Goal: Book appointment/travel/reservation

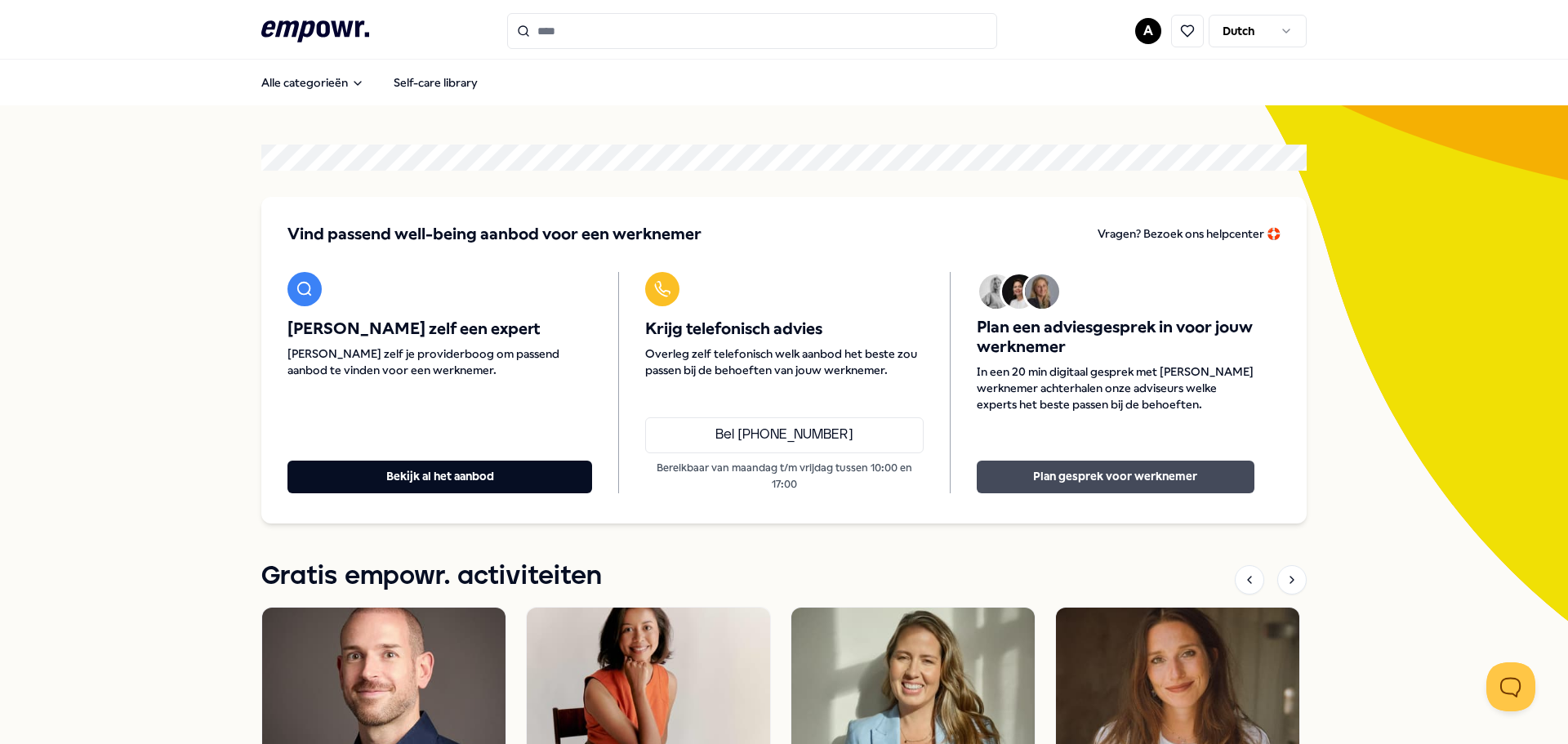
click at [1066, 472] on button "Plan gesprek voor werknemer" at bounding box center [1115, 477] width 278 height 33
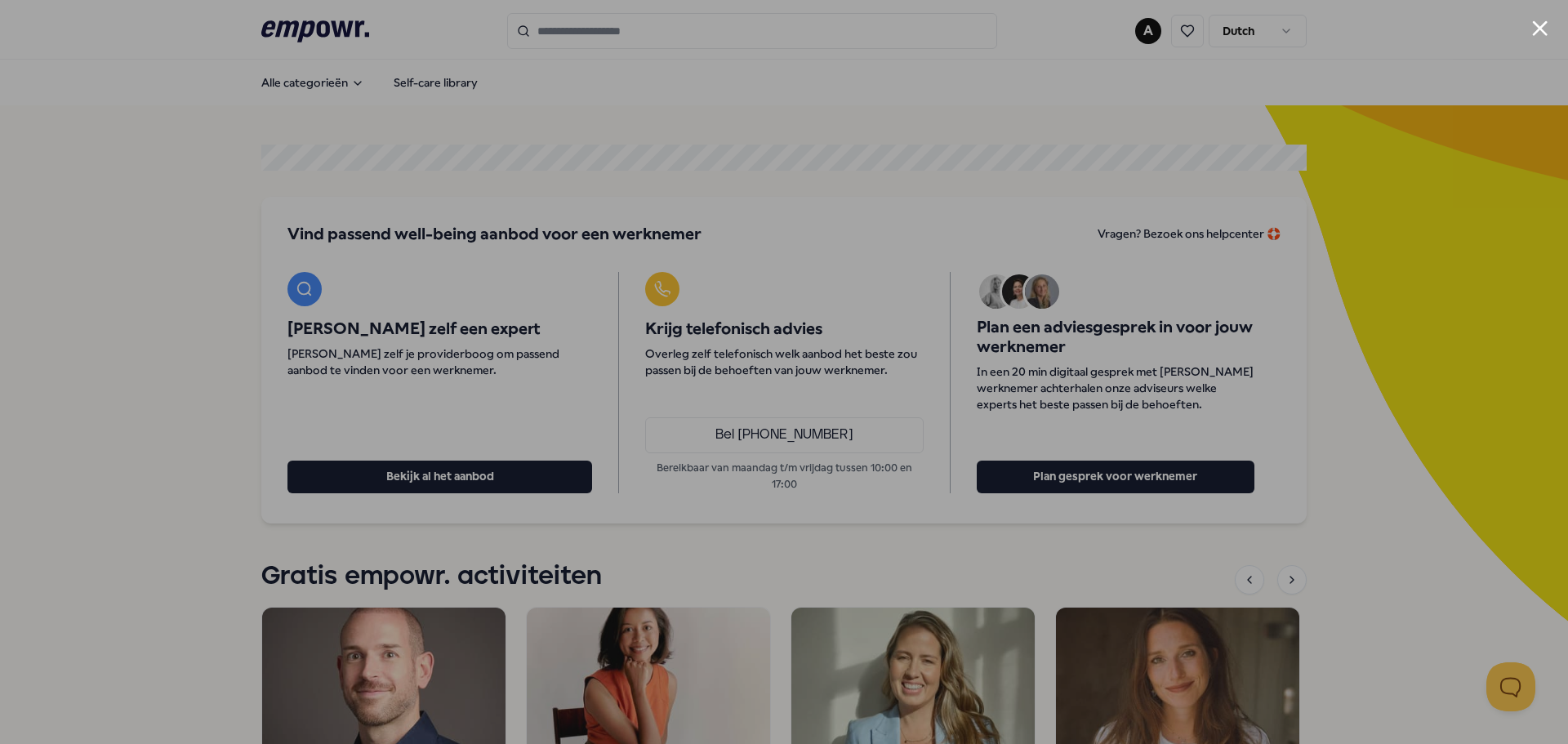
click at [1279, 148] on div at bounding box center [784, 372] width 1568 height 744
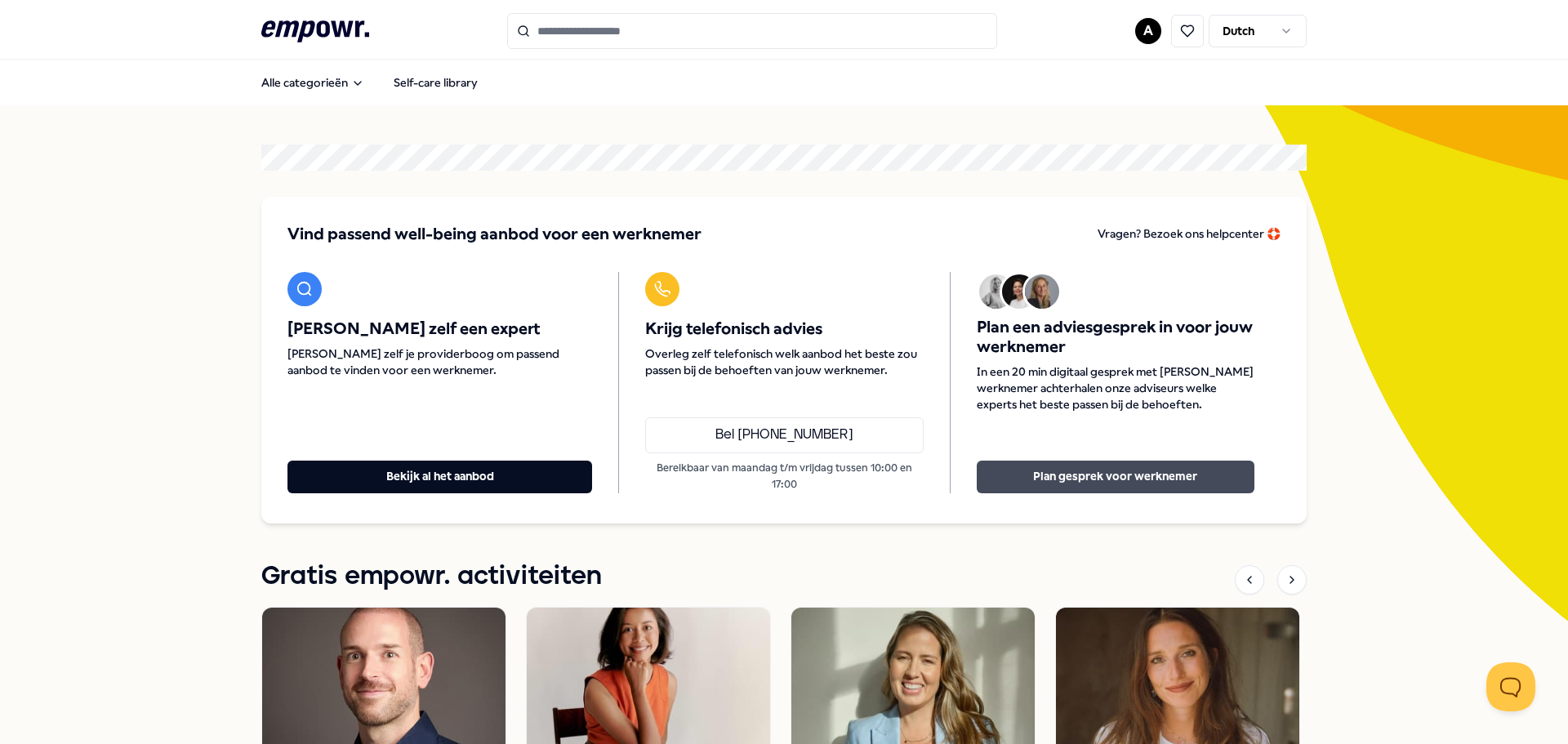
click at [1171, 478] on button "Plan gesprek voor werknemer" at bounding box center [1115, 477] width 278 height 33
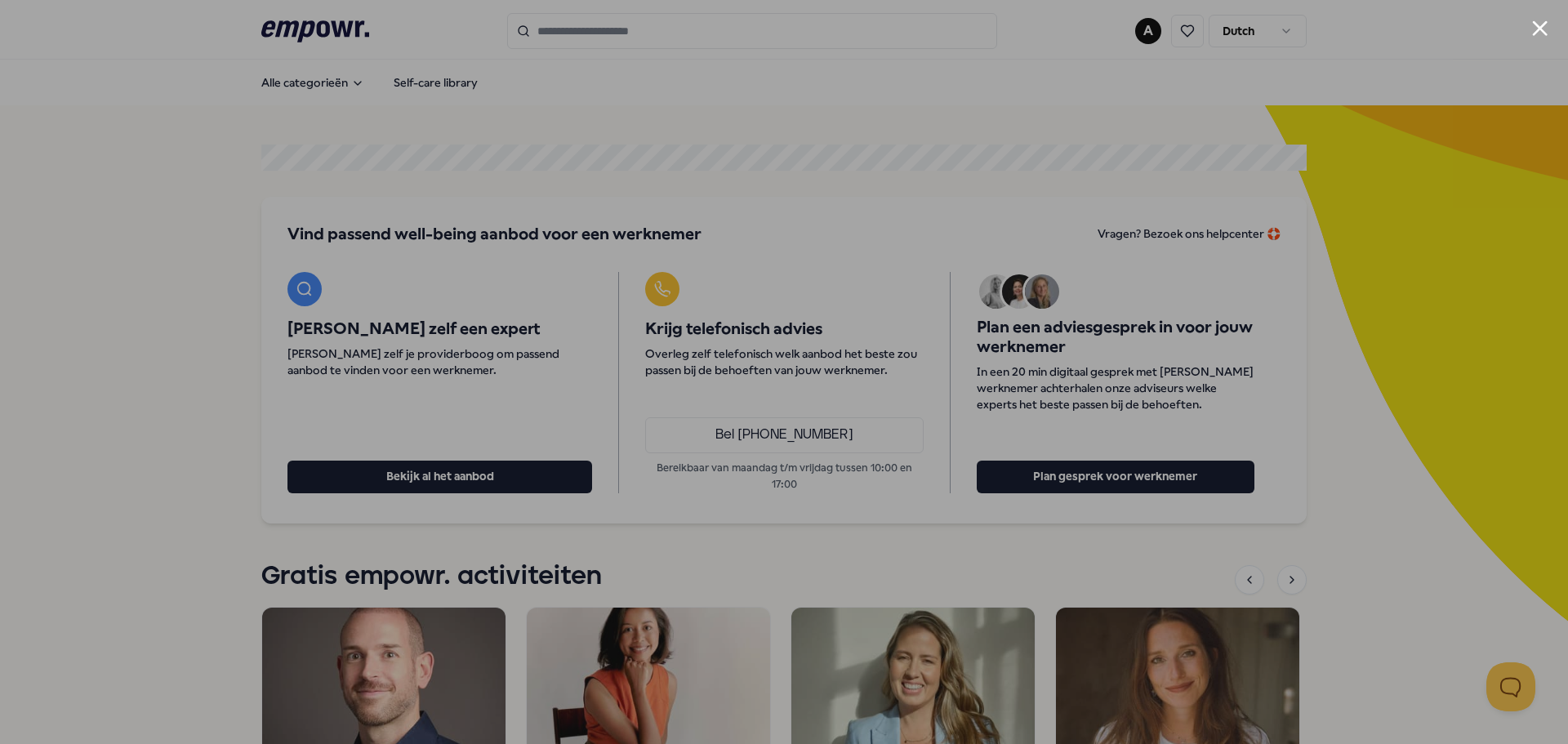
click at [1533, 21] on button "Close modal" at bounding box center [1539, 28] width 15 height 15
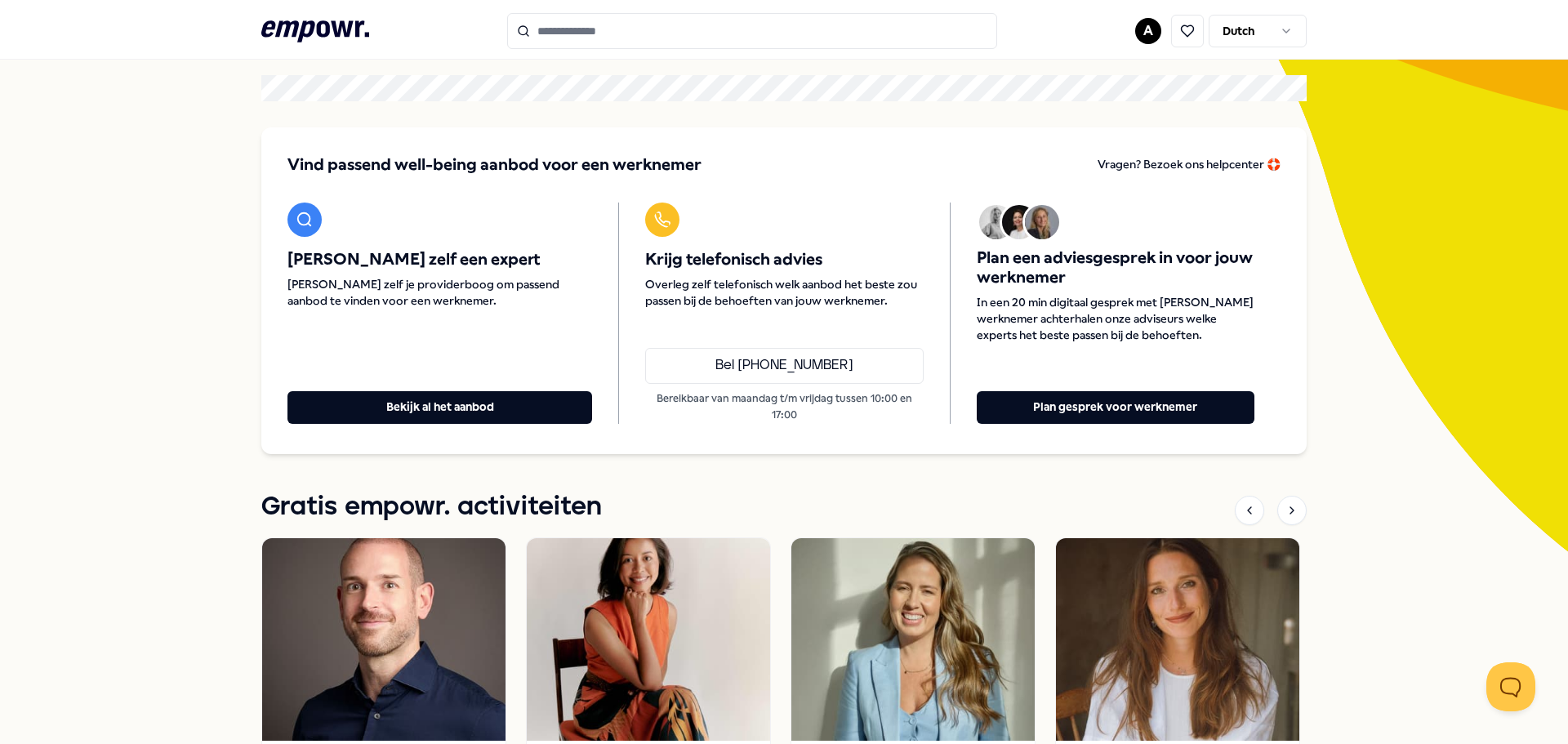
scroll to position [62, 0]
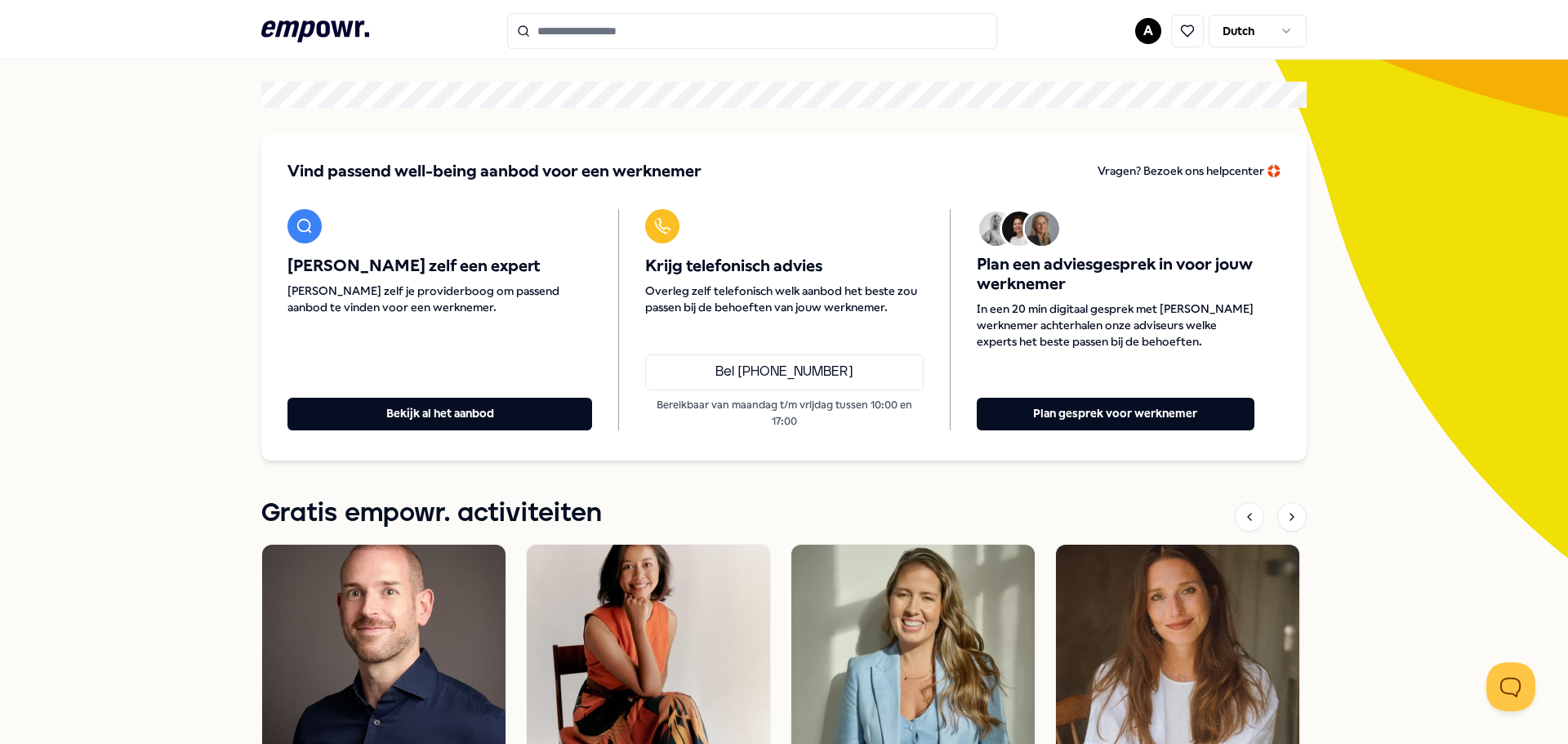
click at [621, 24] on input "Search for products, categories or subcategories" at bounding box center [751, 31] width 490 height 36
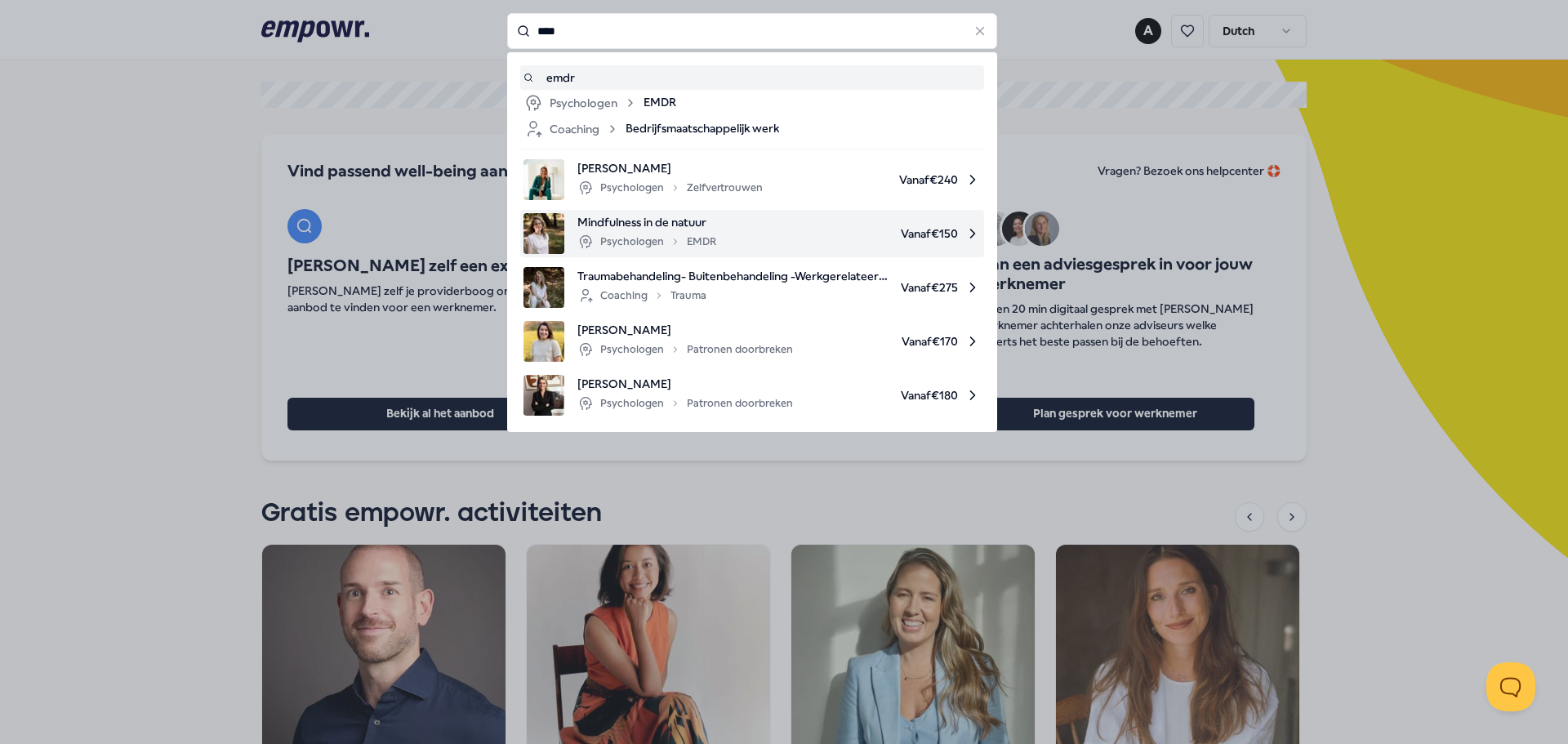
click at [720, 229] on div "Mindfulness in de natuur Psychologen EMDR Vanaf € 150" at bounding box center [751, 233] width 457 height 41
type input "****"
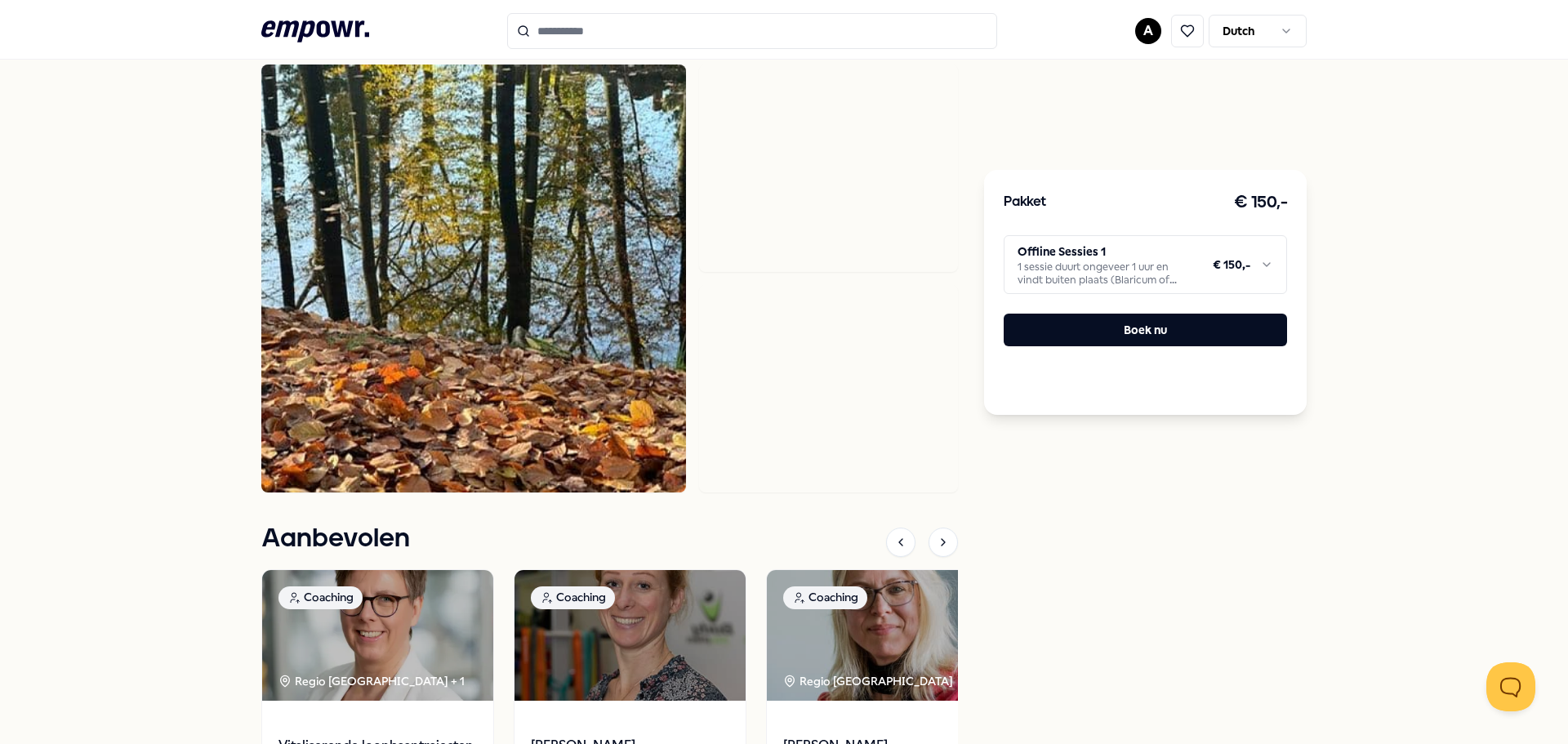
scroll to position [947, 0]
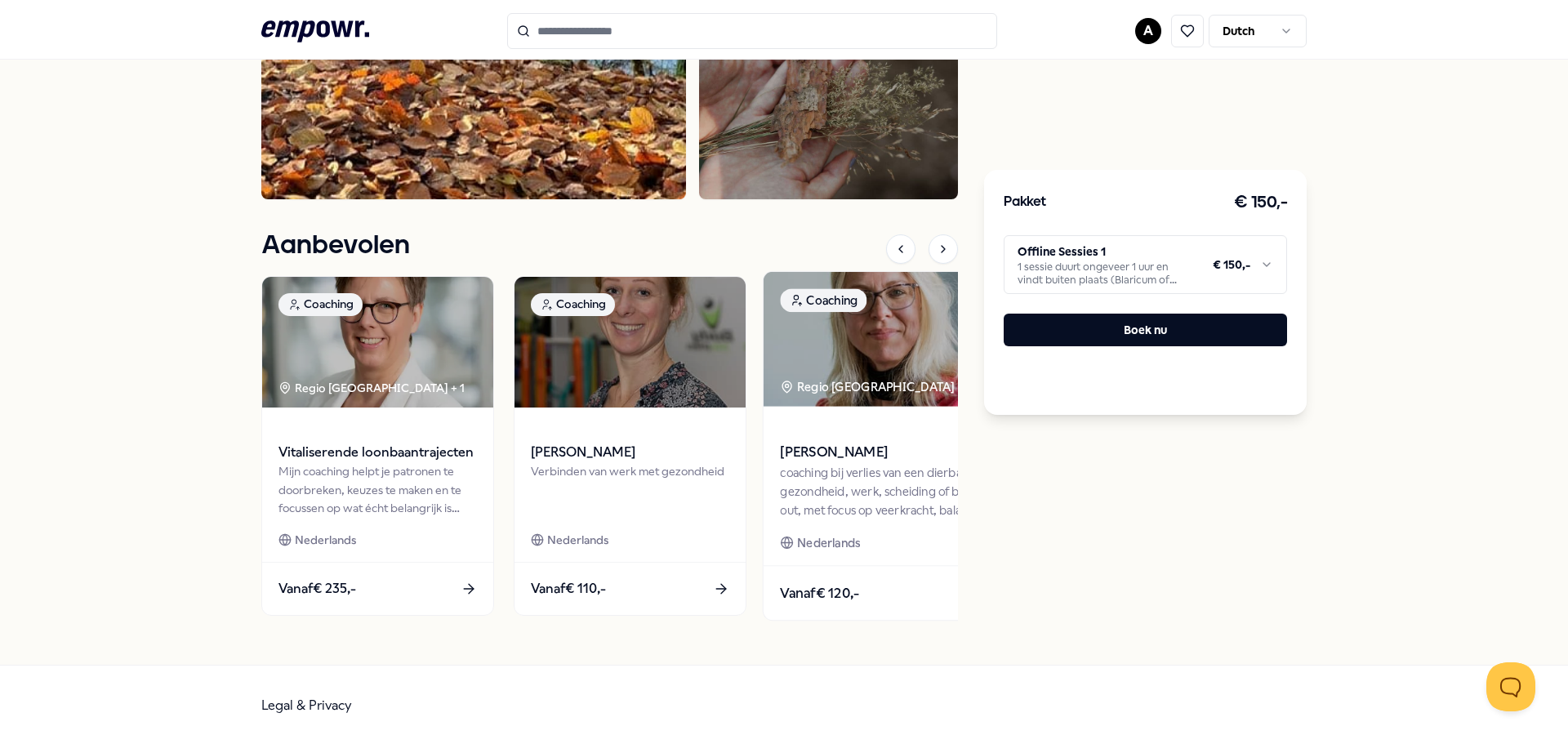
click at [824, 595] on span "Vanaf € 120,-" at bounding box center [819, 592] width 80 height 21
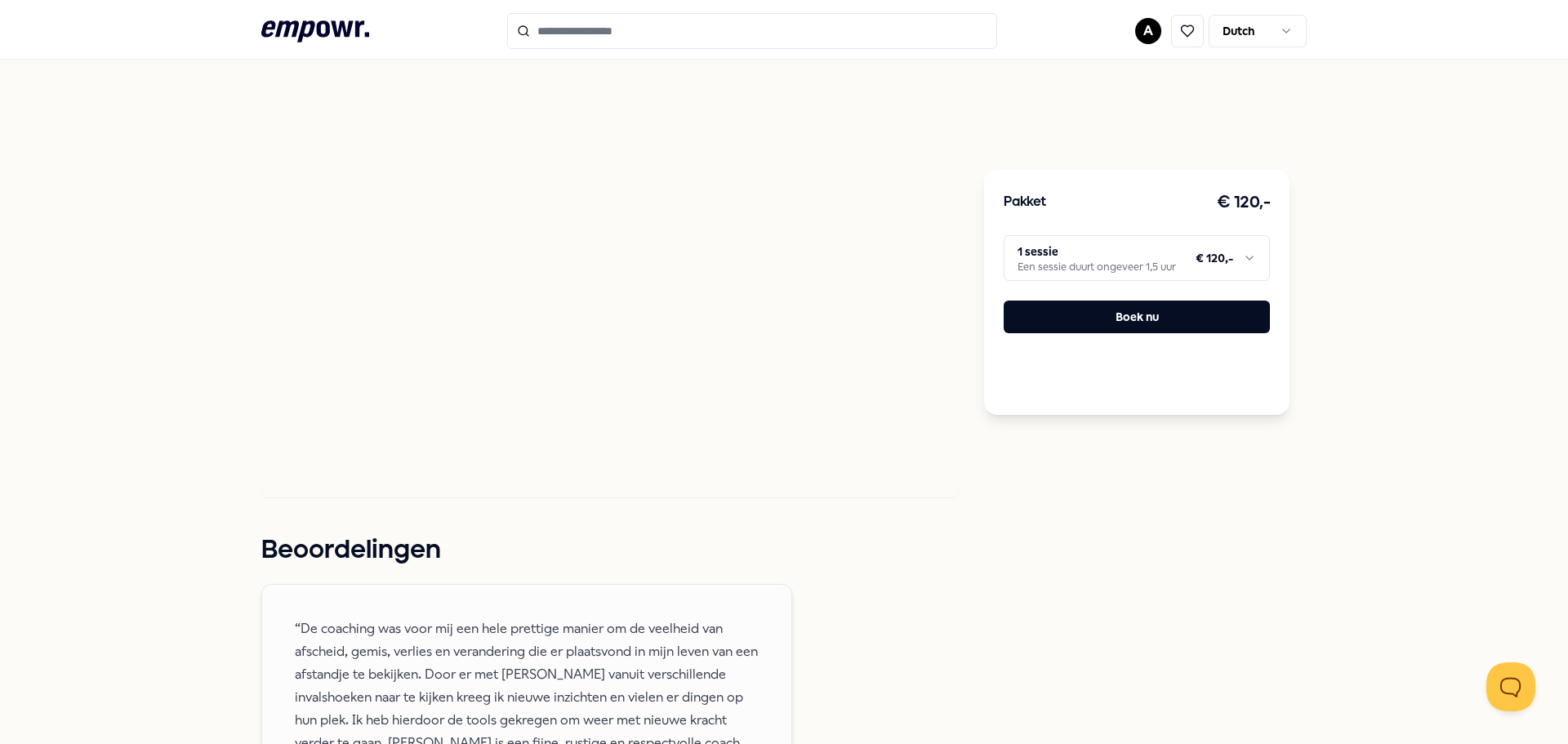
scroll to position [1167, 0]
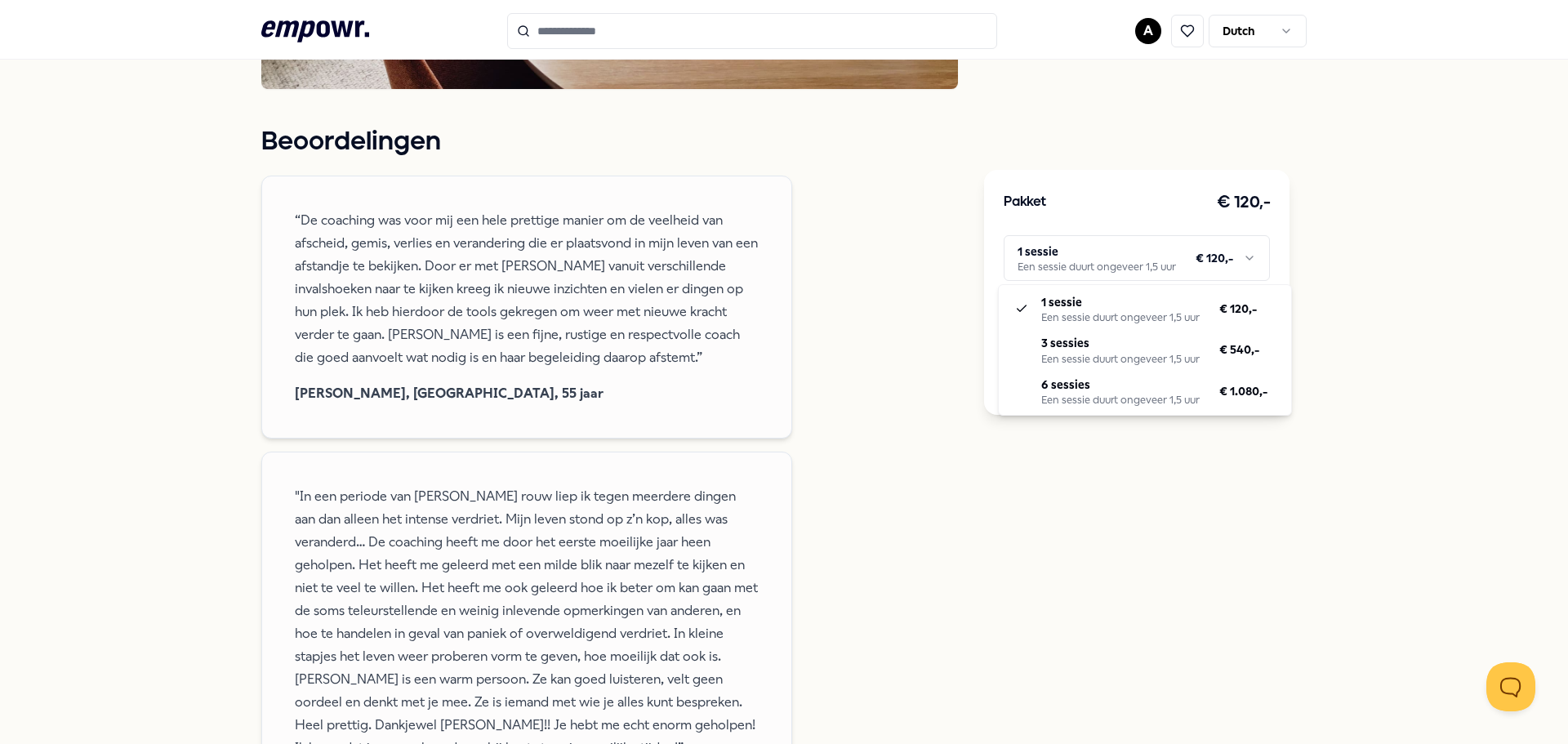
click at [1249, 259] on html ".empowr-logo_svg__cls-1{fill:#03032f} A Dutch Alle categorieën Self-care librar…" at bounding box center [784, 372] width 1568 height 744
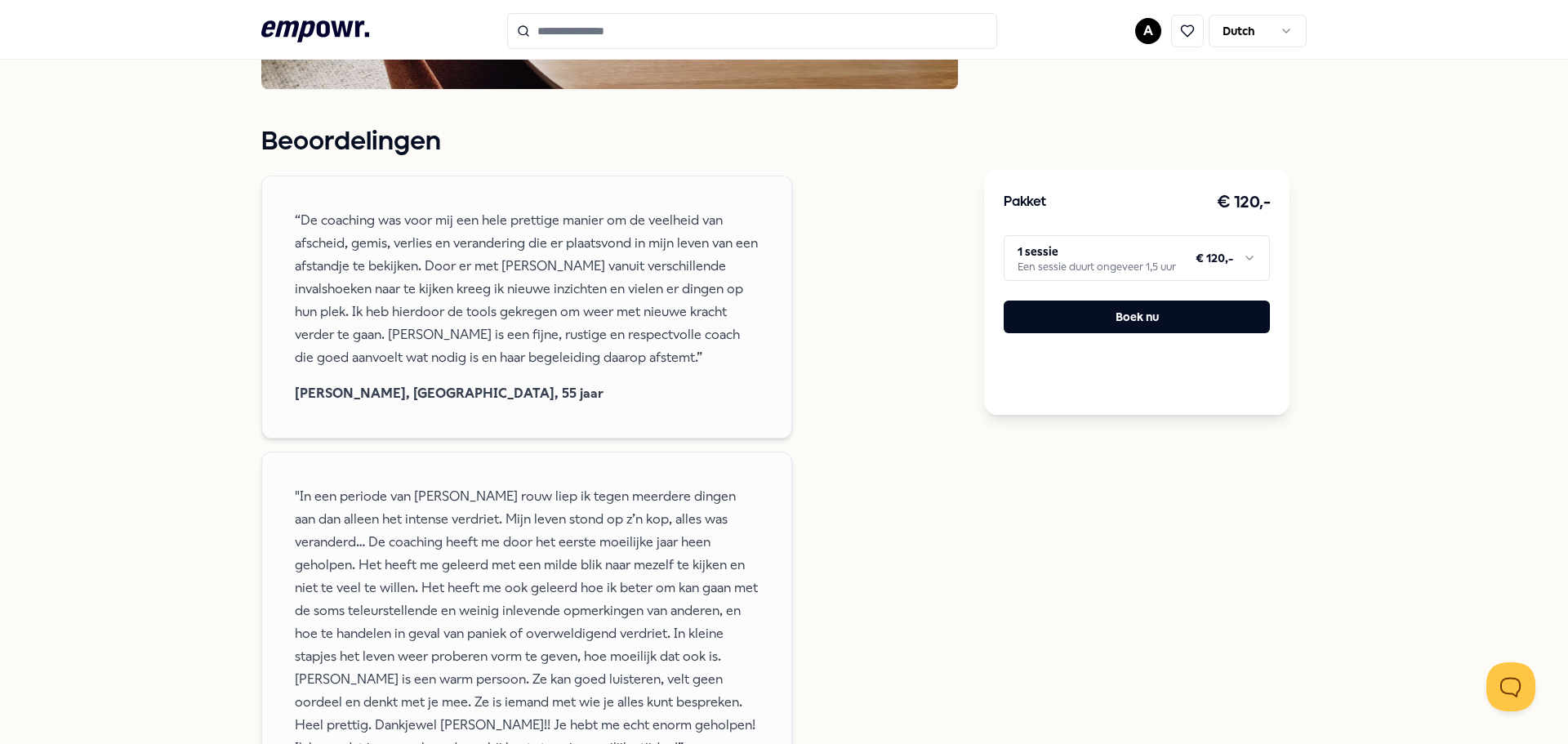
click at [1466, 390] on html ".empowr-logo_svg__cls-1{fill:#03032f} A Dutch Alle categorieën Self-care librar…" at bounding box center [784, 372] width 1568 height 744
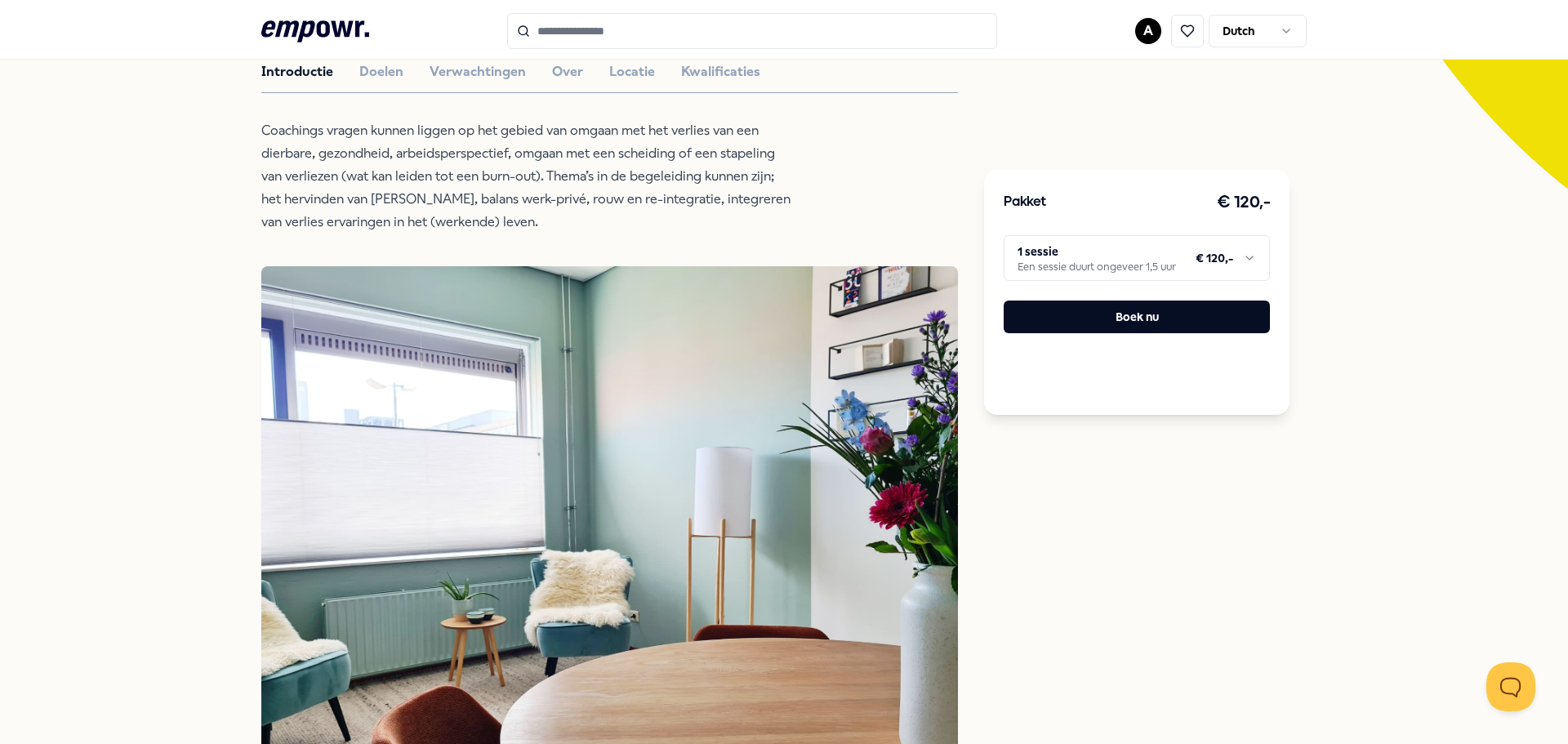
scroll to position [0, 0]
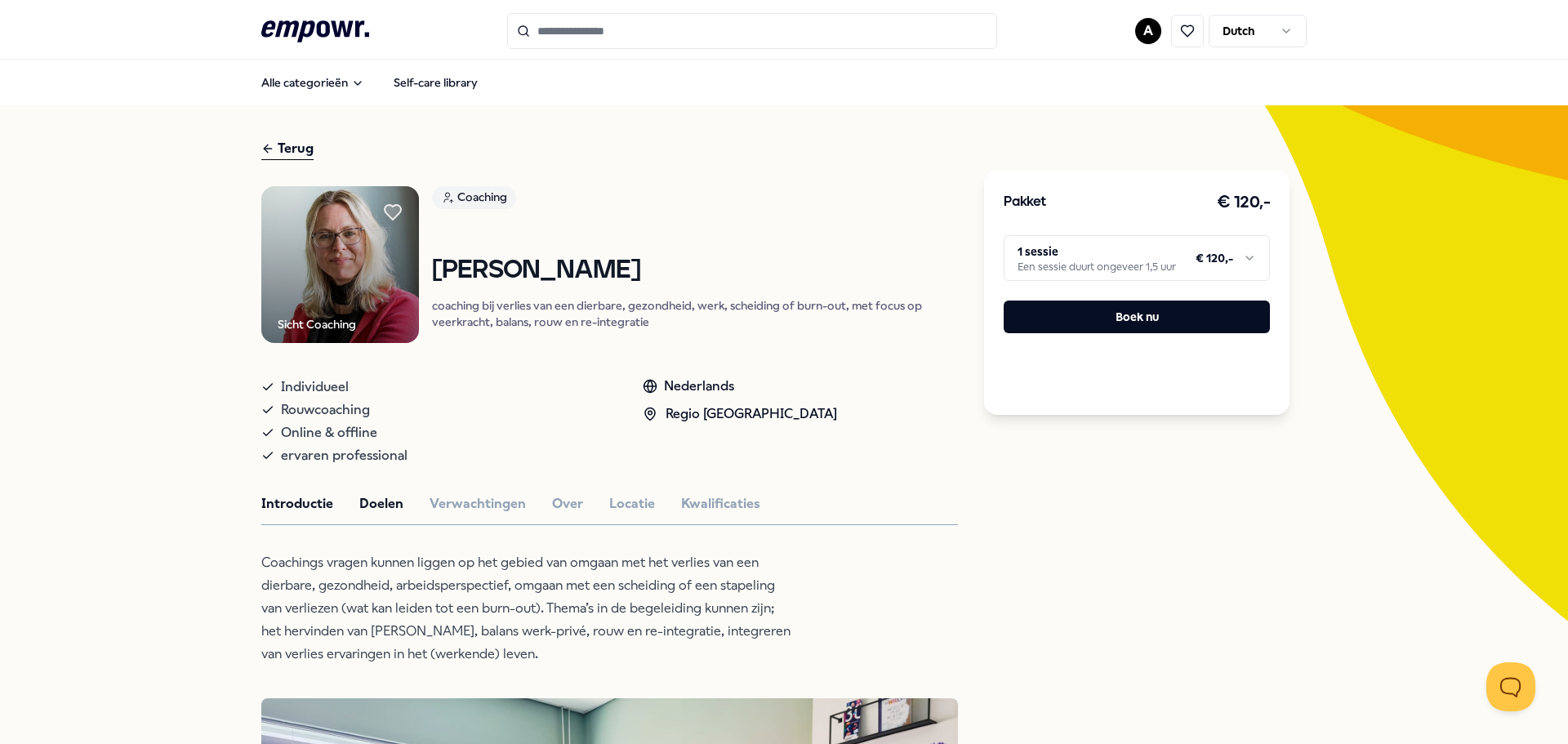
click at [374, 503] on button "Doelen" at bounding box center [381, 503] width 44 height 21
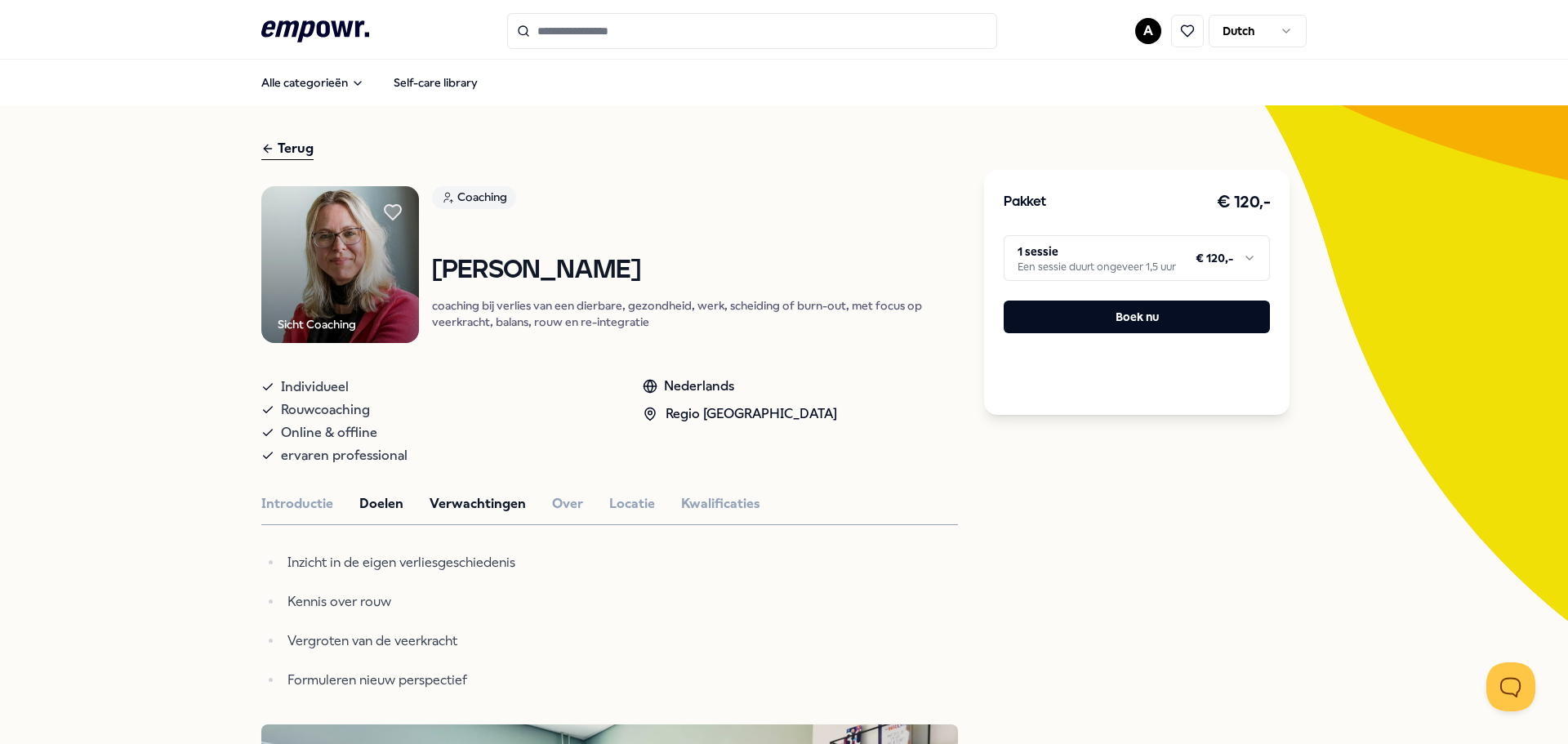
click at [461, 504] on button "Verwachtingen" at bounding box center [477, 503] width 96 height 21
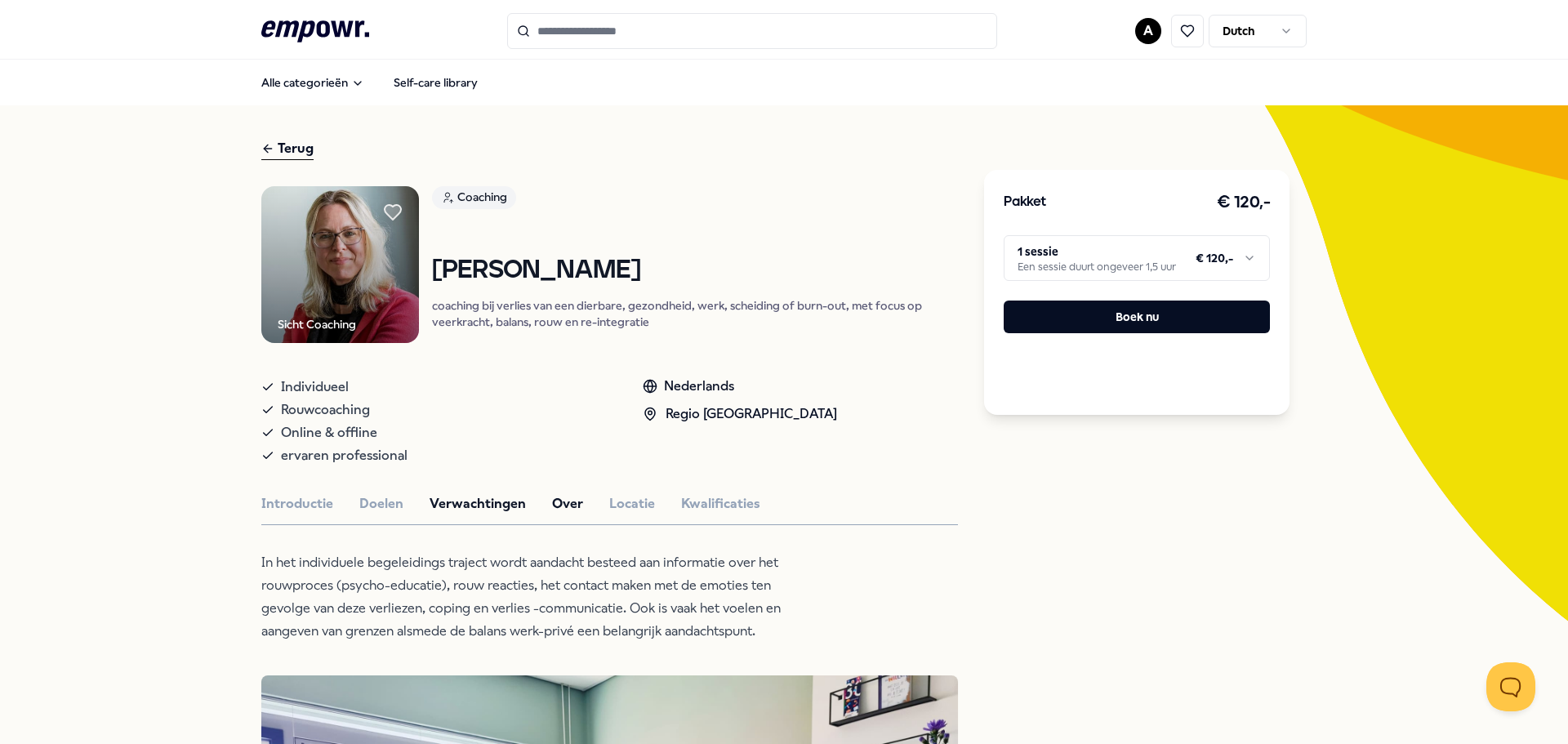
click at [561, 508] on button "Over" at bounding box center [568, 503] width 31 height 21
click at [628, 510] on button "Locatie" at bounding box center [632, 503] width 46 height 21
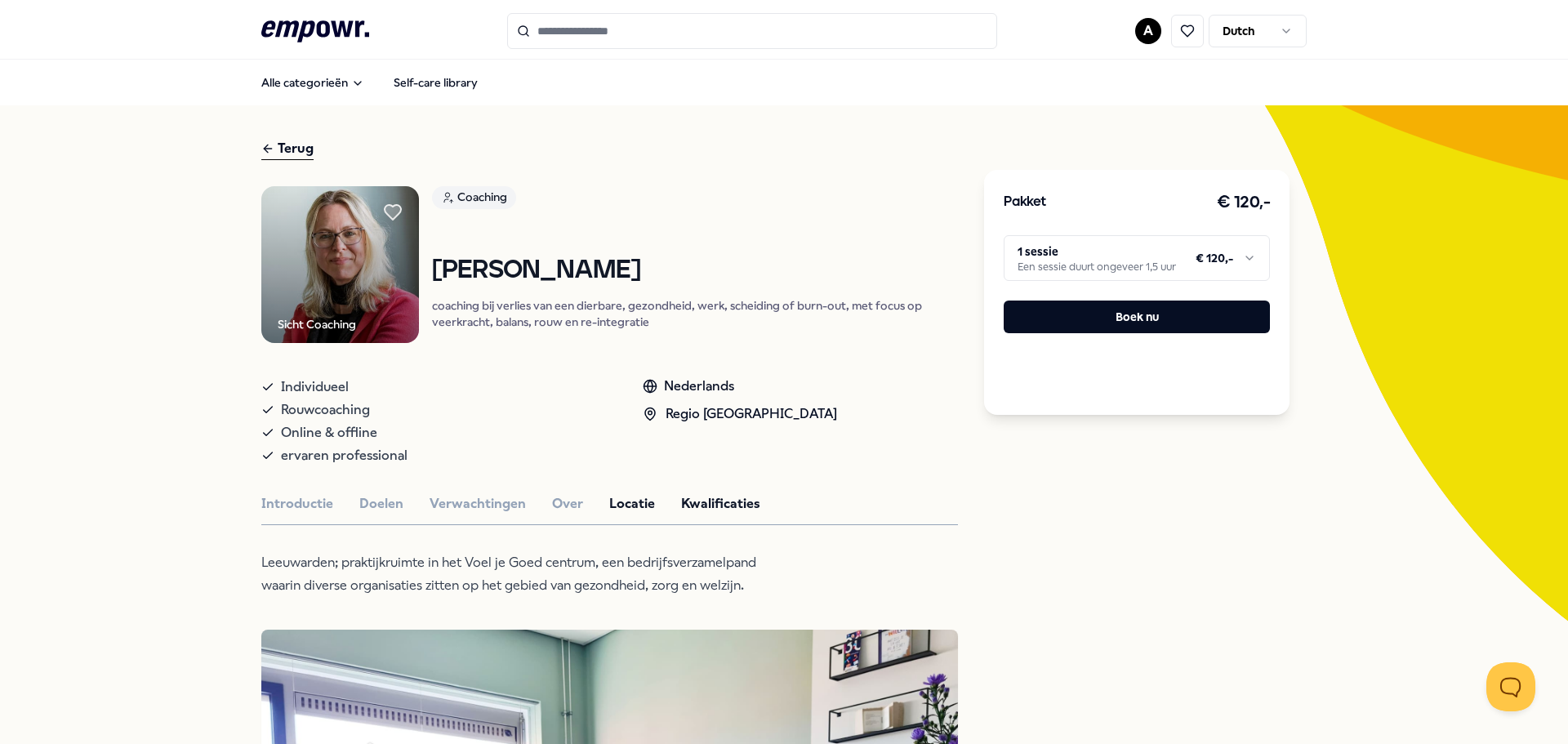
click at [715, 510] on button "Kwalificaties" at bounding box center [721, 503] width 80 height 21
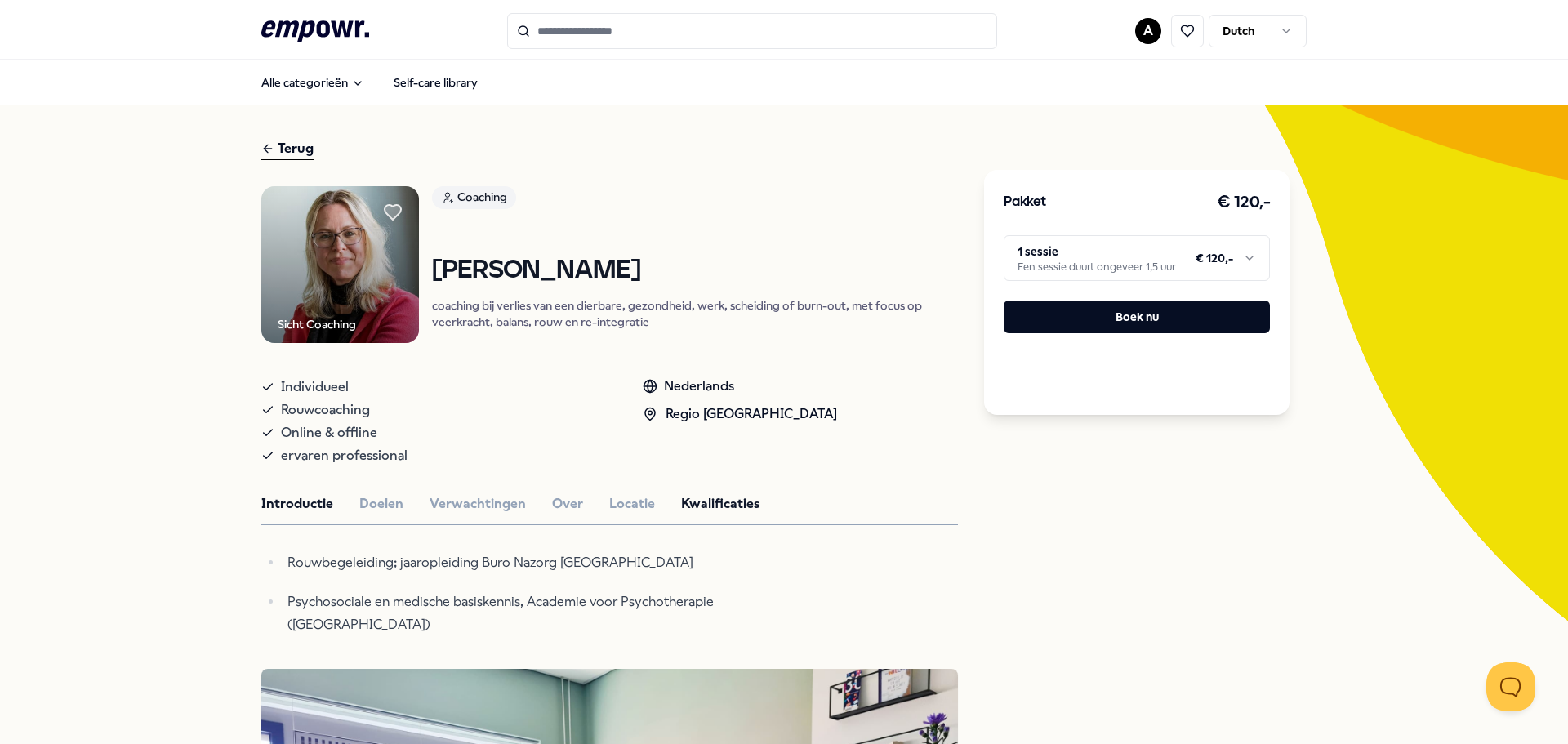
click at [288, 503] on button "Introductie" at bounding box center [297, 503] width 72 height 21
